Goal: Information Seeking & Learning: Understand process/instructions

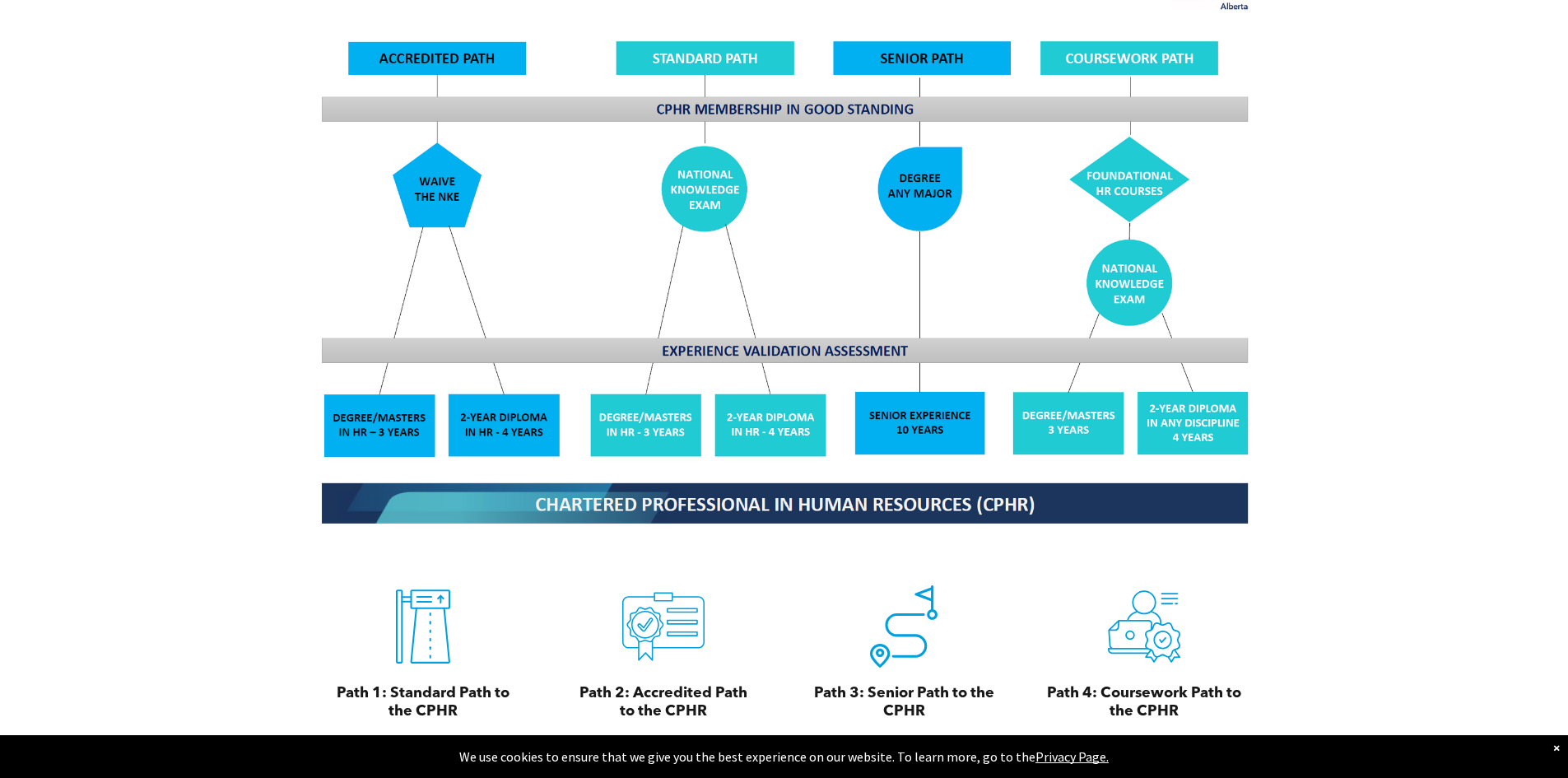
scroll to position [1399, 0]
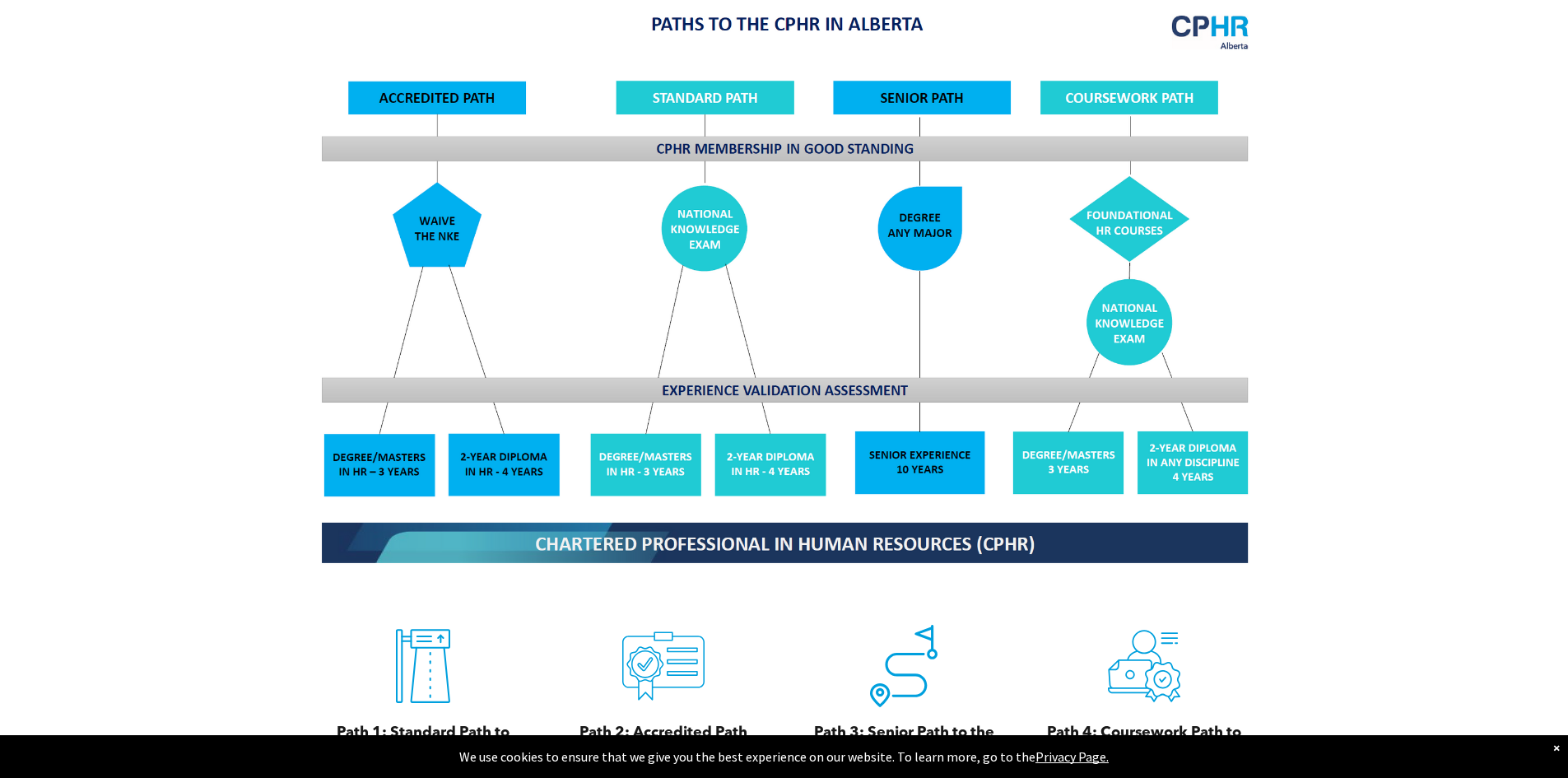
click at [393, 441] on img at bounding box center [785, 287] width 953 height 574
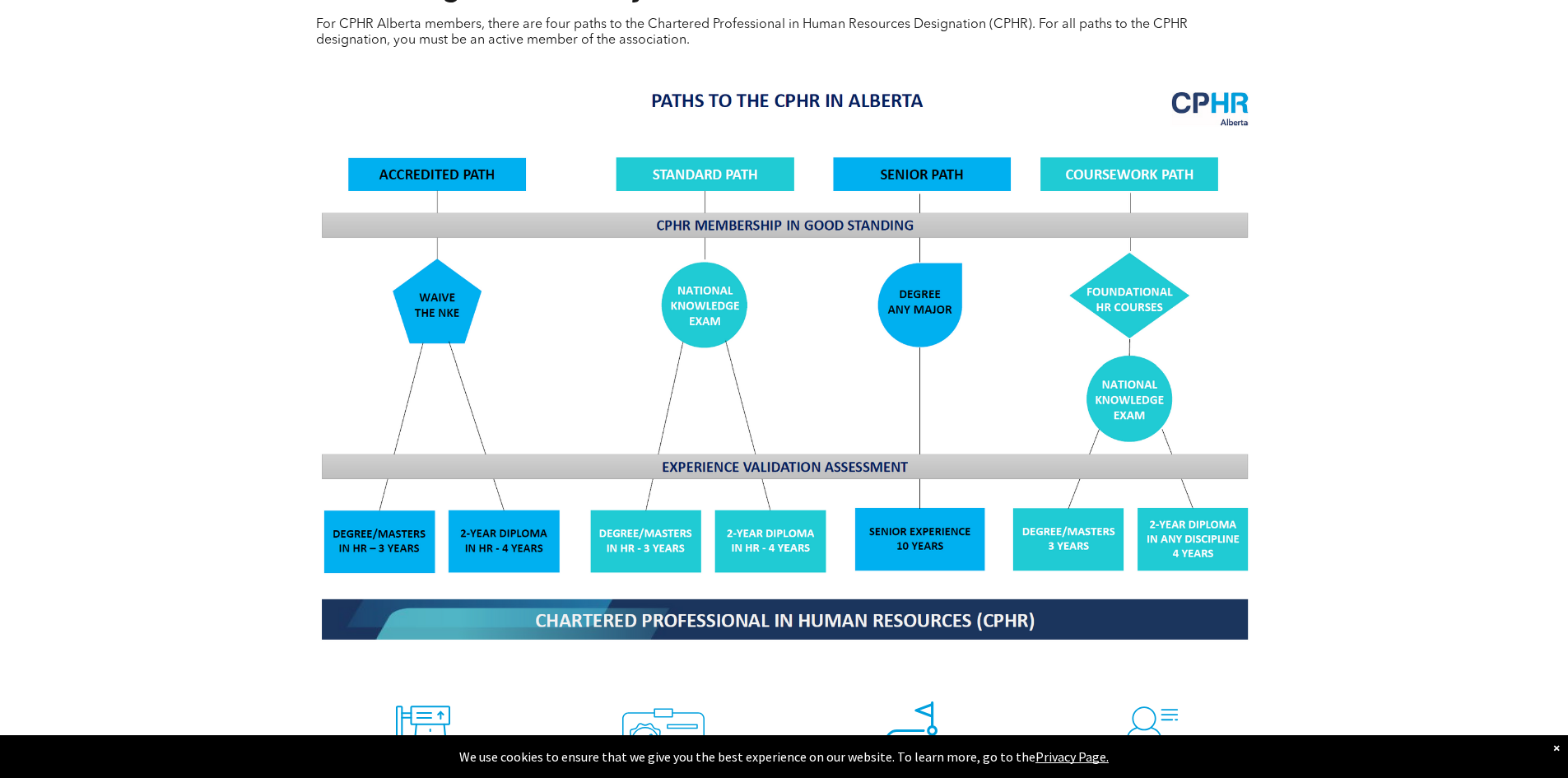
scroll to position [1317, 0]
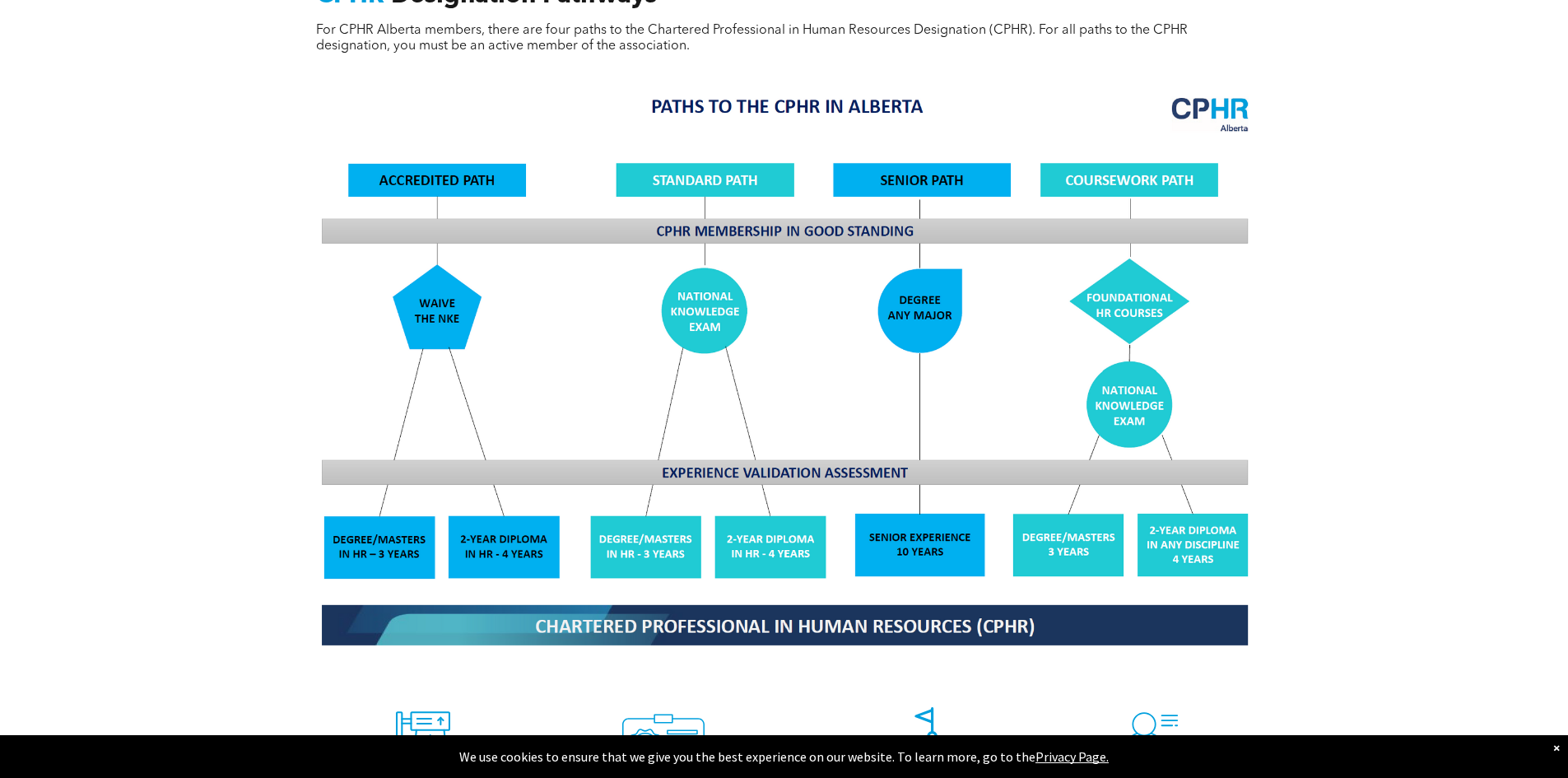
click at [385, 516] on img at bounding box center [785, 370] width 953 height 574
click at [507, 519] on img at bounding box center [785, 370] width 953 height 574
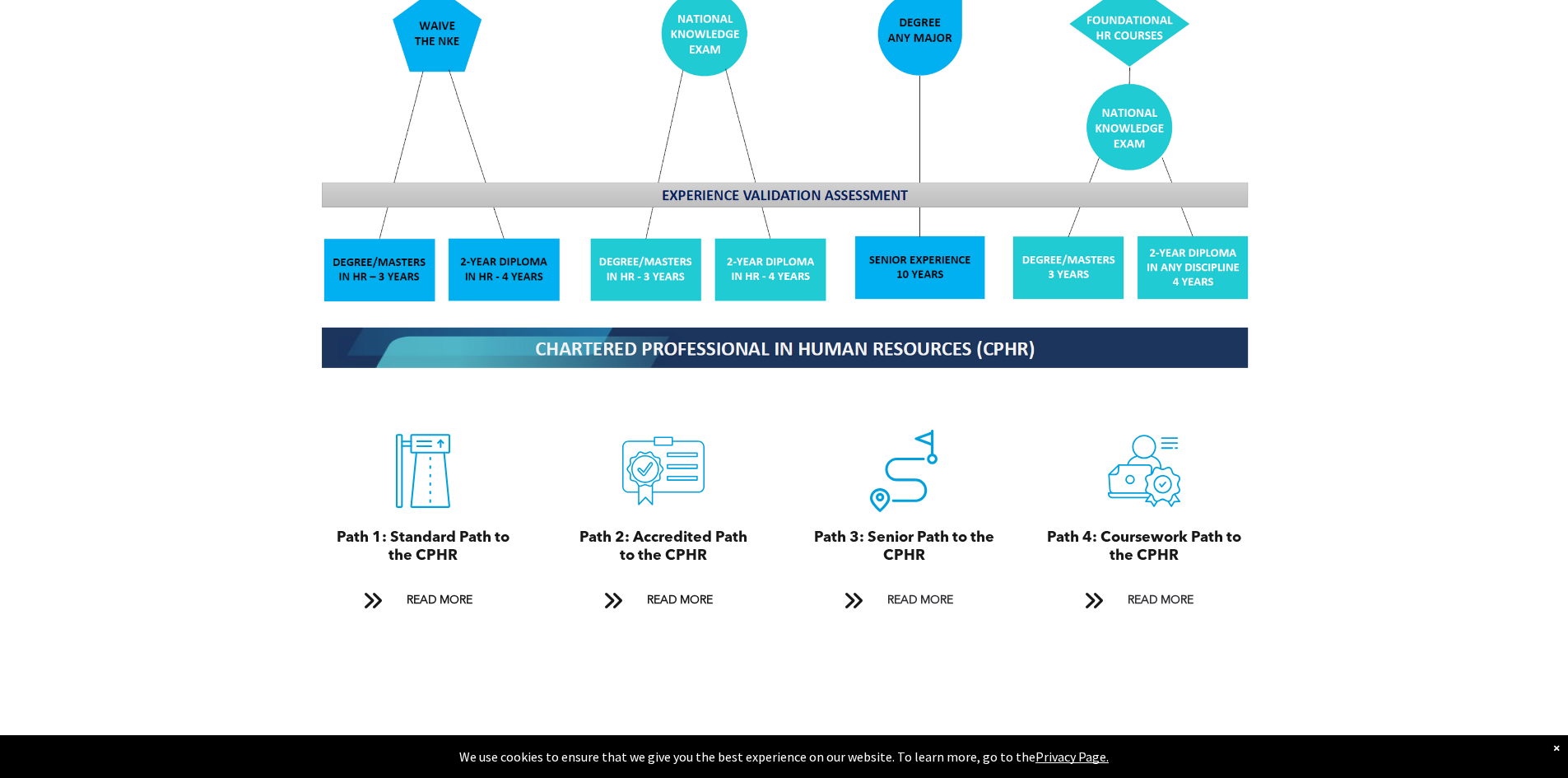
scroll to position [1810, 0]
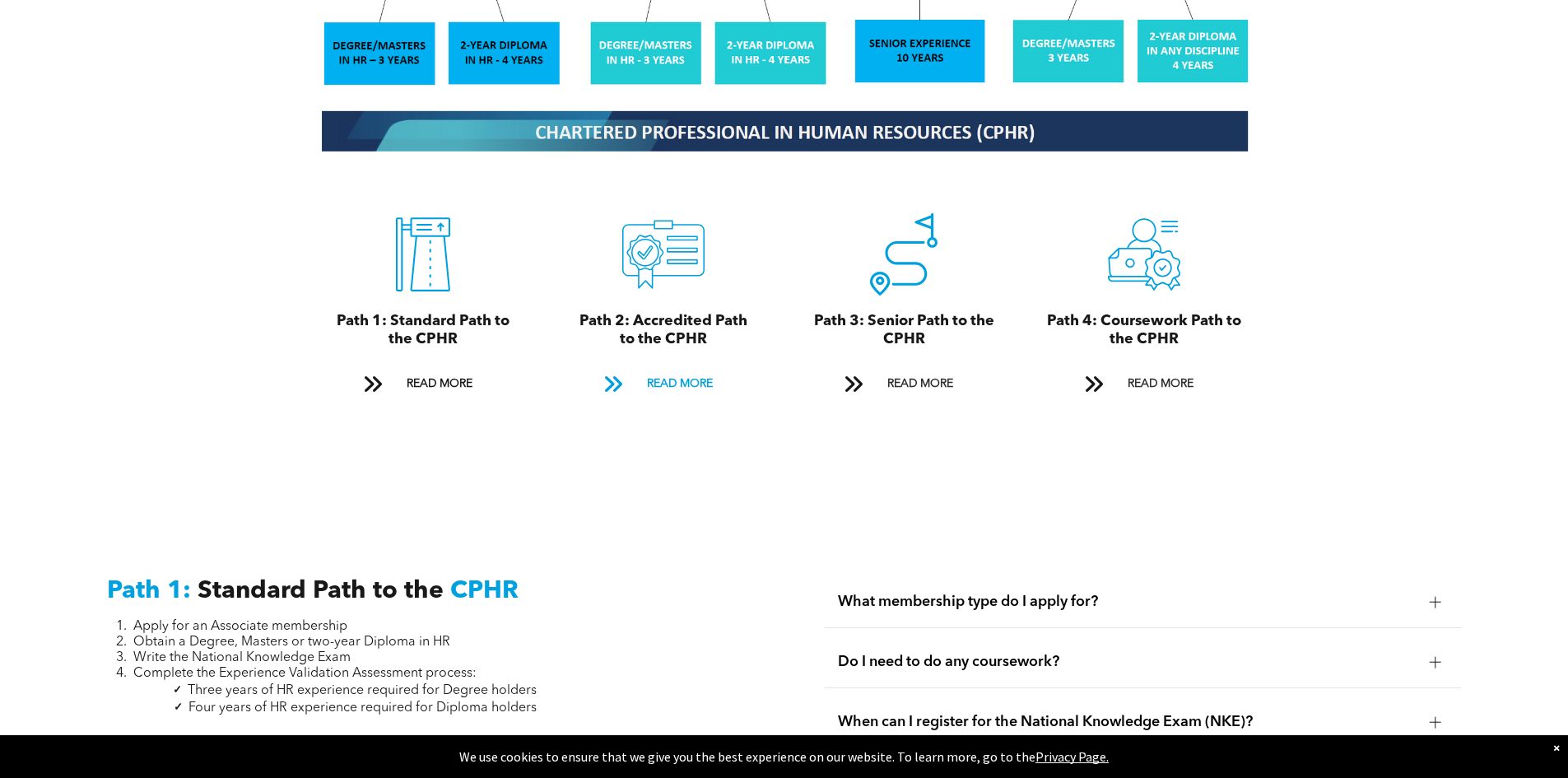
click at [698, 369] on span "READ MORE" at bounding box center [680, 384] width 78 height 30
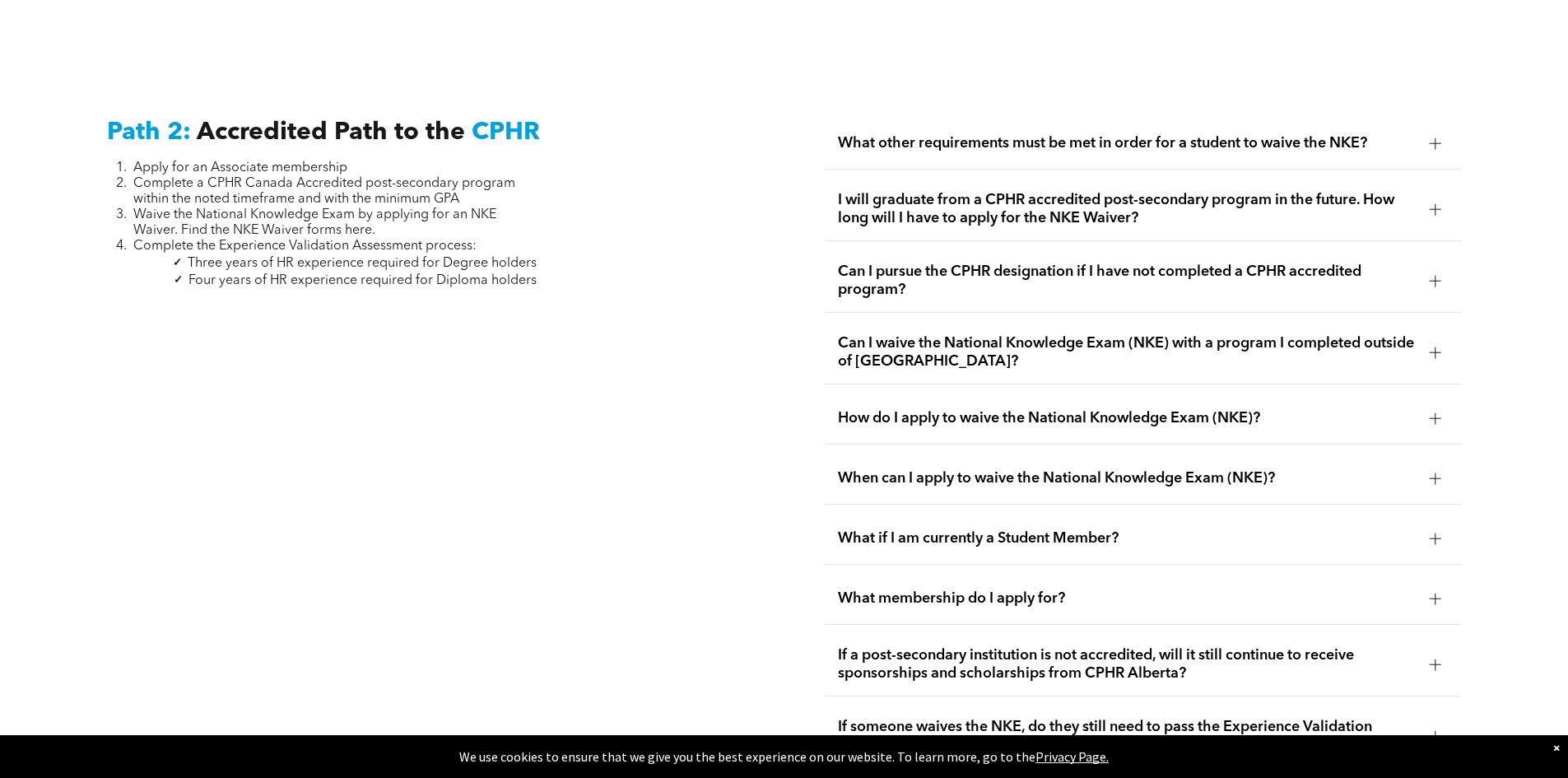
scroll to position [2690, 0]
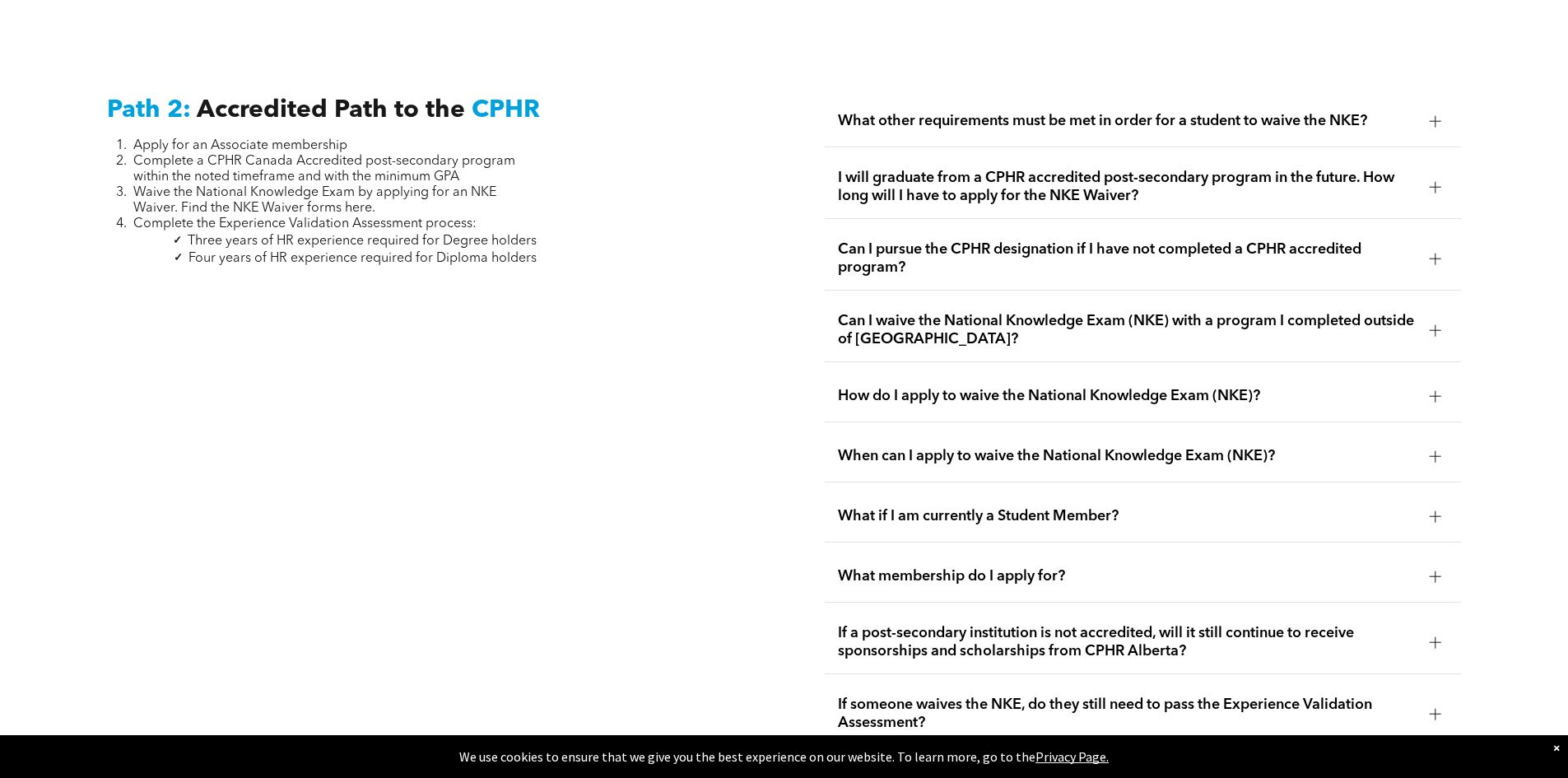
click at [485, 98] on span "CPHR" at bounding box center [506, 111] width 68 height 25
click at [966, 112] on span "What other requirements must be met in order for a student to waive the NKE?" at bounding box center [1127, 120] width 579 height 18
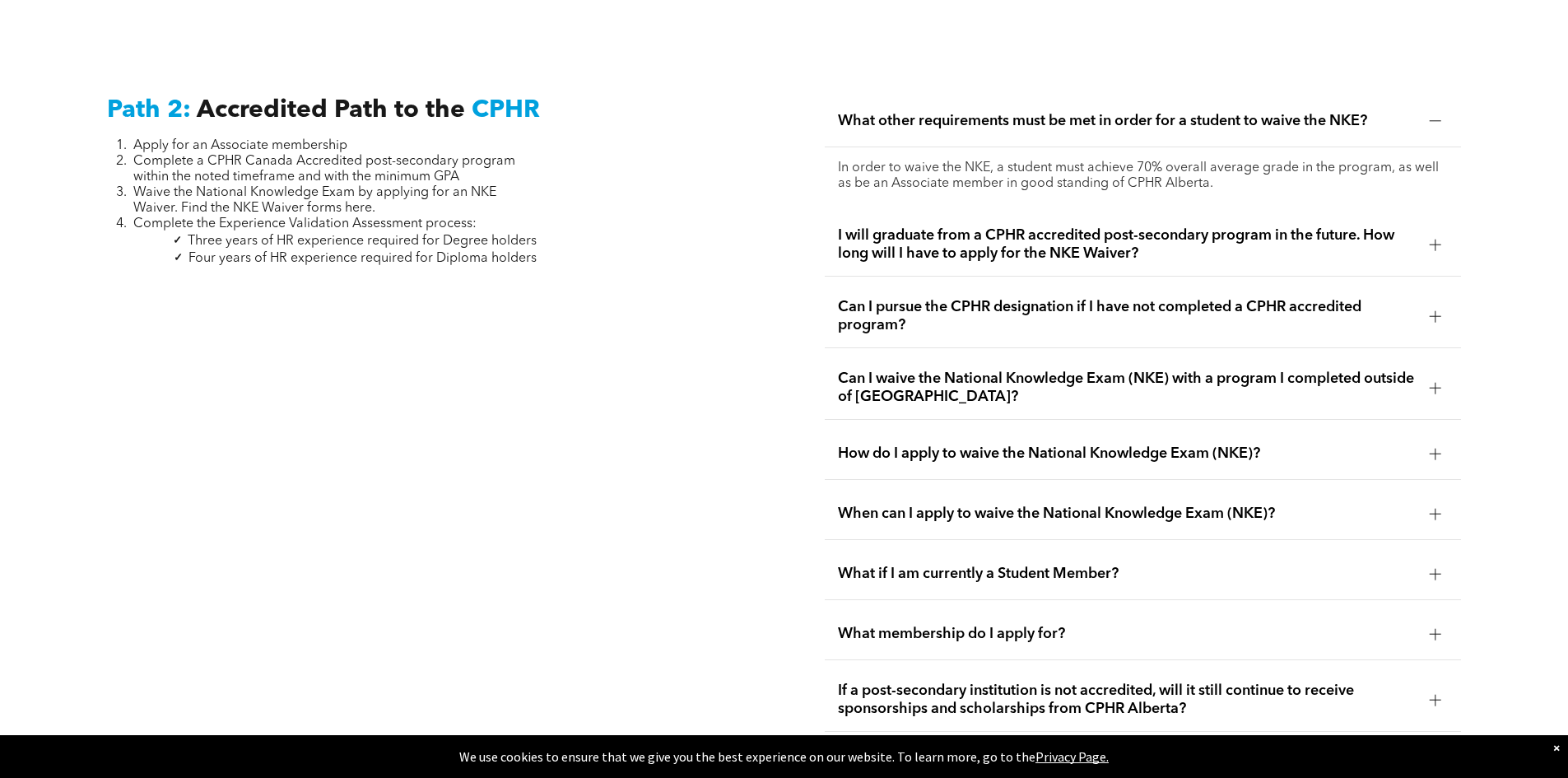
click at [953, 226] on span "I will graduate from a CPHR accredited post-secondary program in the future. Ho…" at bounding box center [1127, 244] width 579 height 36
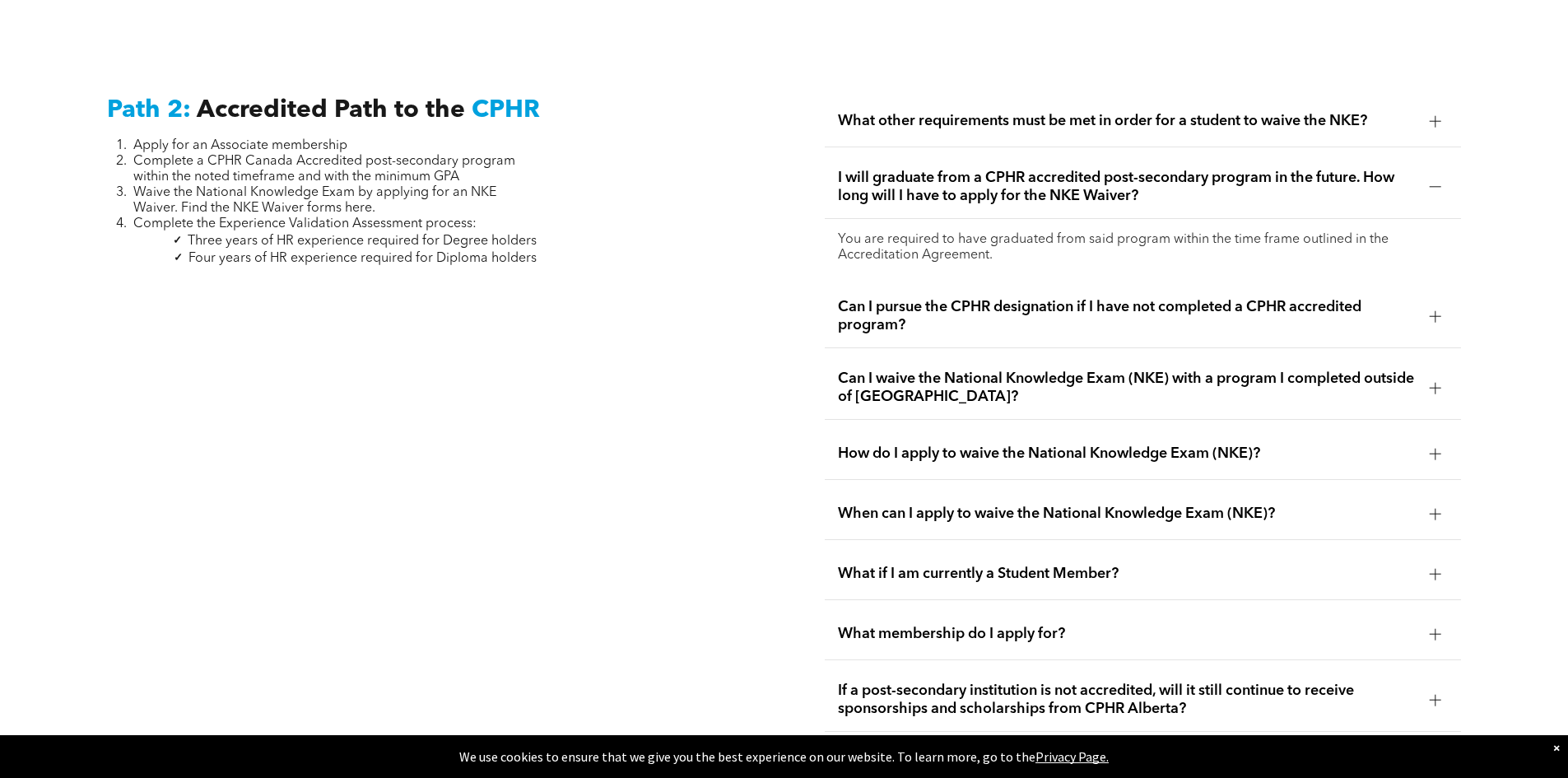
click at [904, 370] on span "Can I waive the National Knowledge Exam (NKE) with a program I completed outsid…" at bounding box center [1127, 388] width 579 height 36
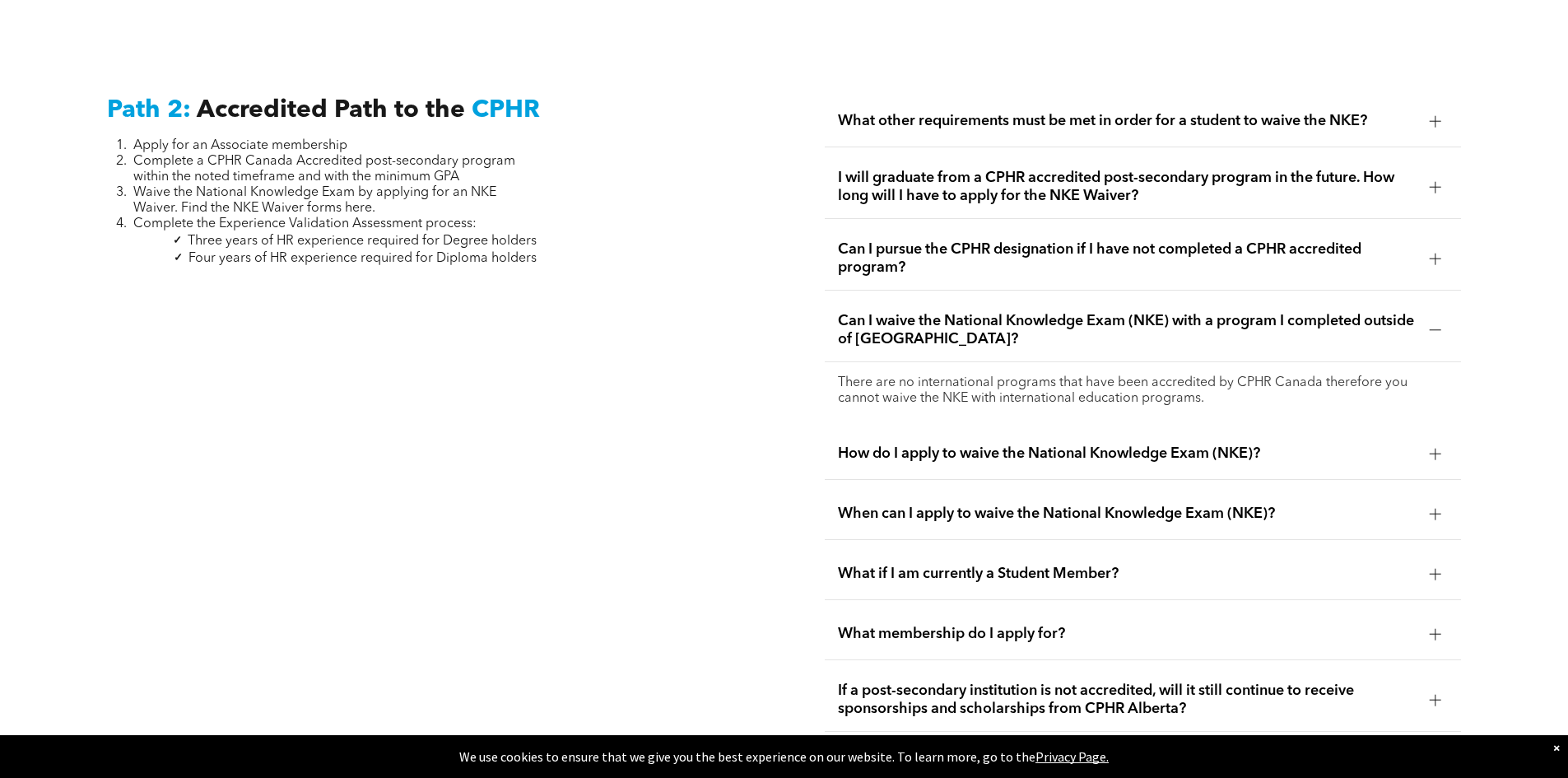
click at [903, 444] on span "How do I apply to waive the National Knowledge Exam (NKE)?" at bounding box center [1127, 453] width 579 height 18
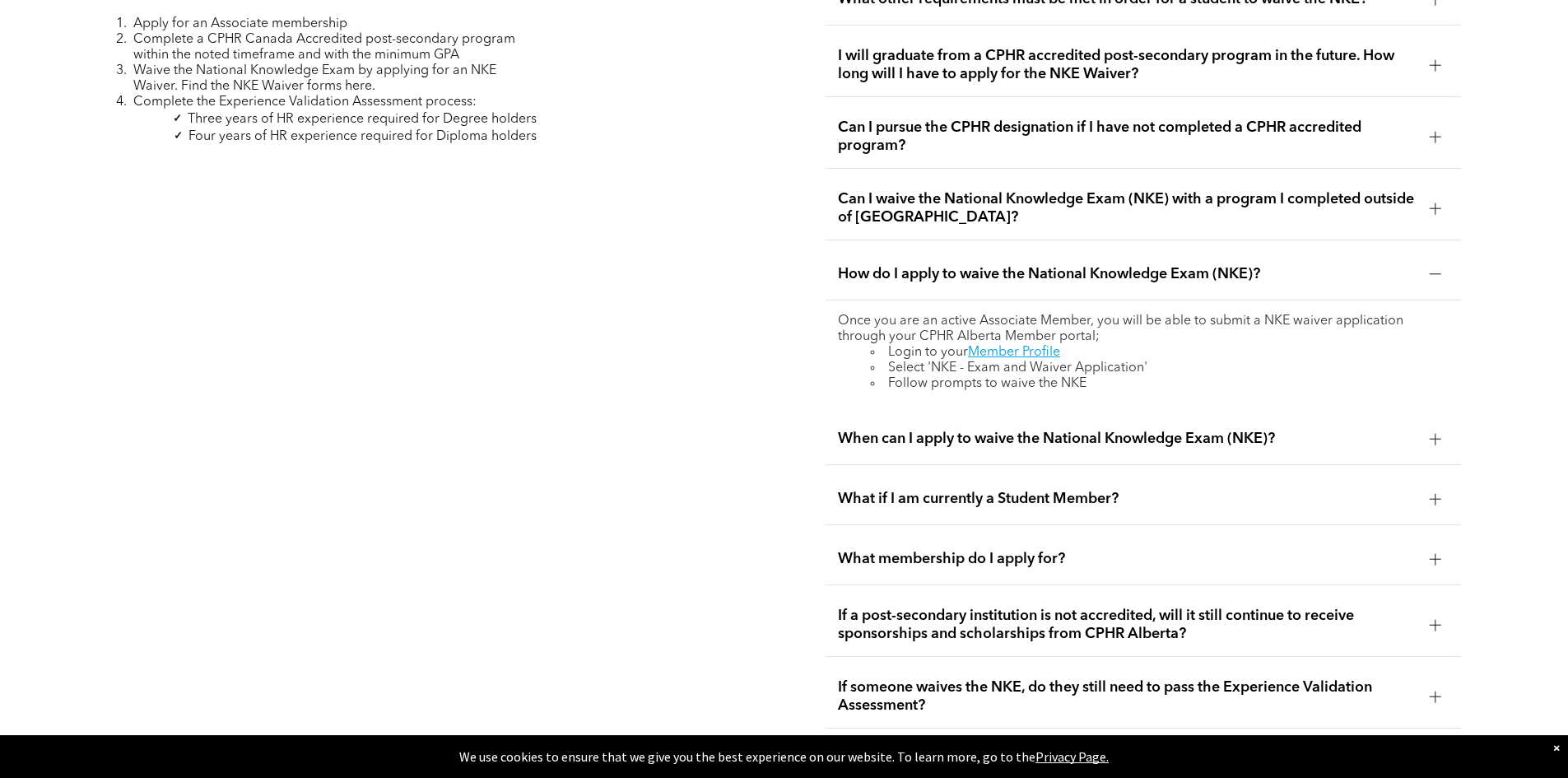
scroll to position [2855, 0]
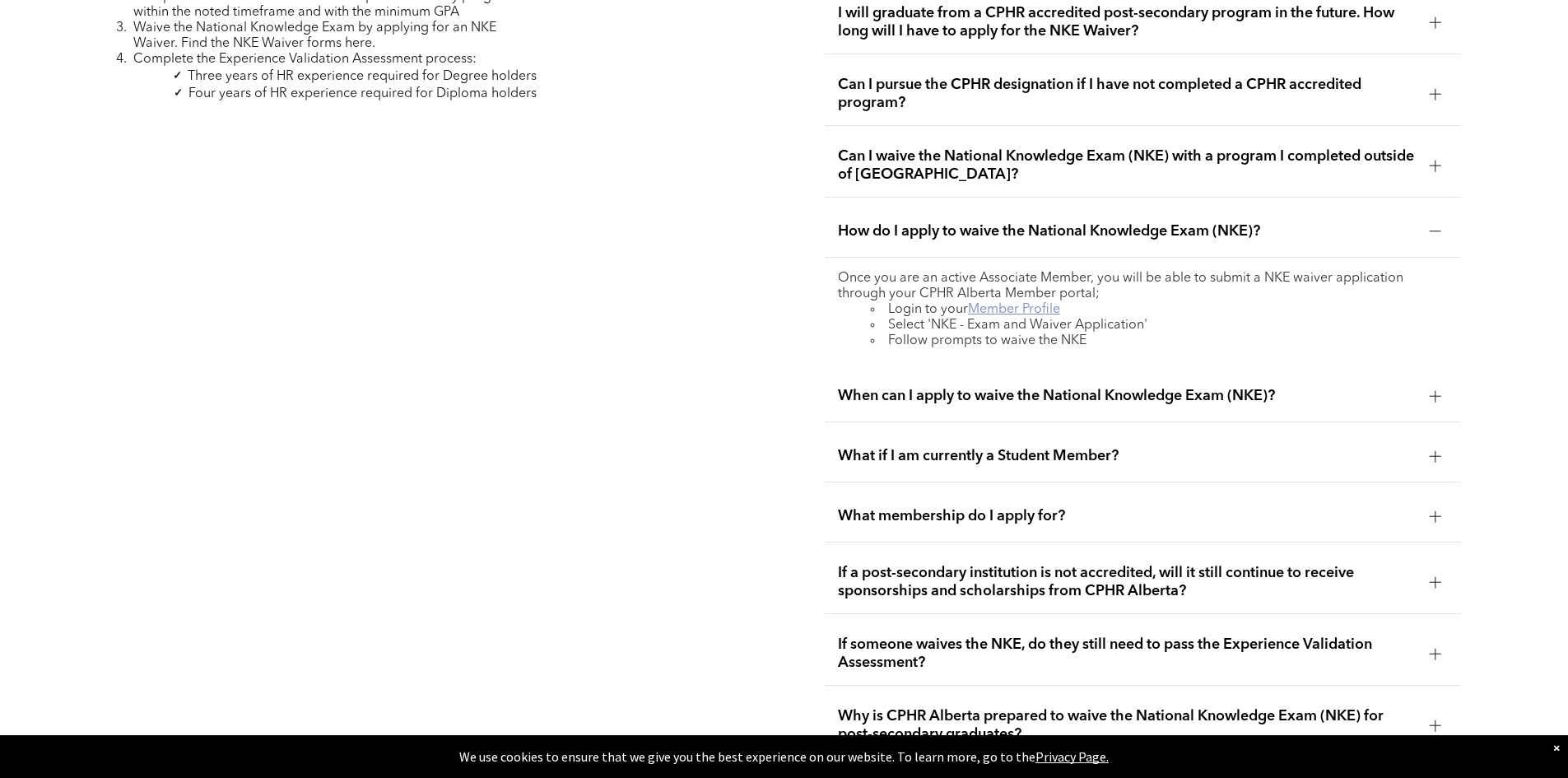
click at [1019, 303] on link "Member Profile" at bounding box center [1015, 309] width 93 height 13
